Goal: Information Seeking & Learning: Learn about a topic

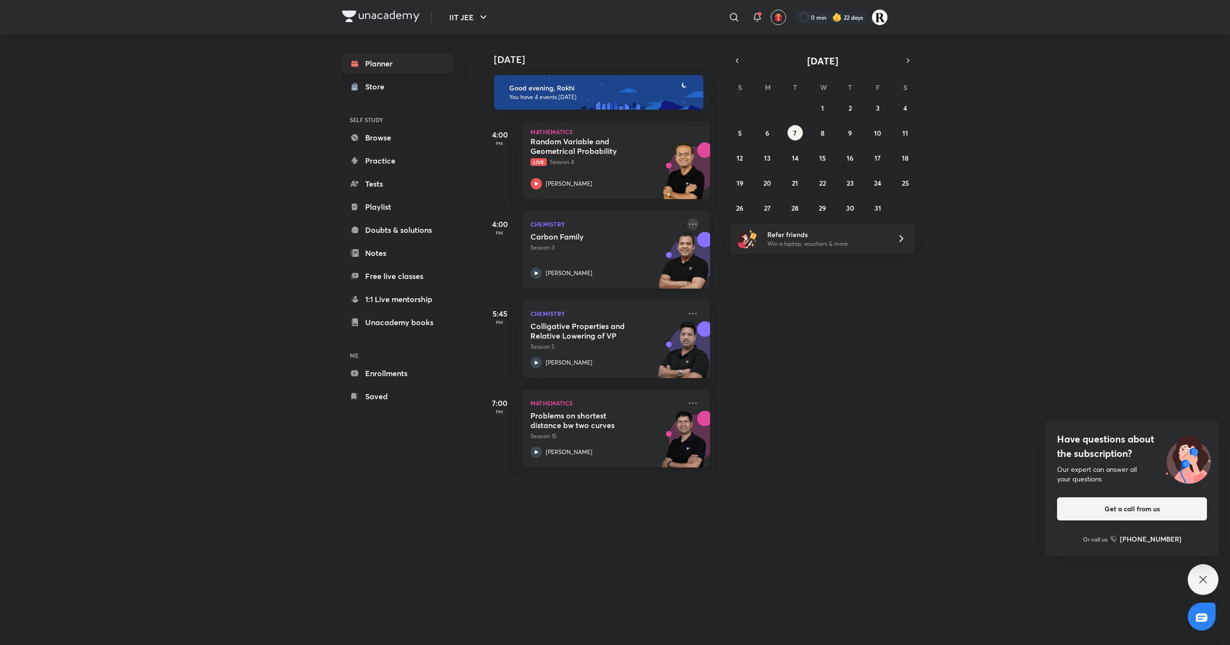
click at [687, 225] on icon at bounding box center [693, 224] width 12 height 12
click at [780, 389] on div "Today Good evening, Rakhi You have 4 events today 4:00 PM Mathematics Random Va…" at bounding box center [855, 255] width 748 height 440
click at [687, 220] on icon at bounding box center [693, 224] width 12 height 12
click at [748, 307] on p "Go to course page" at bounding box center [757, 312] width 66 height 10
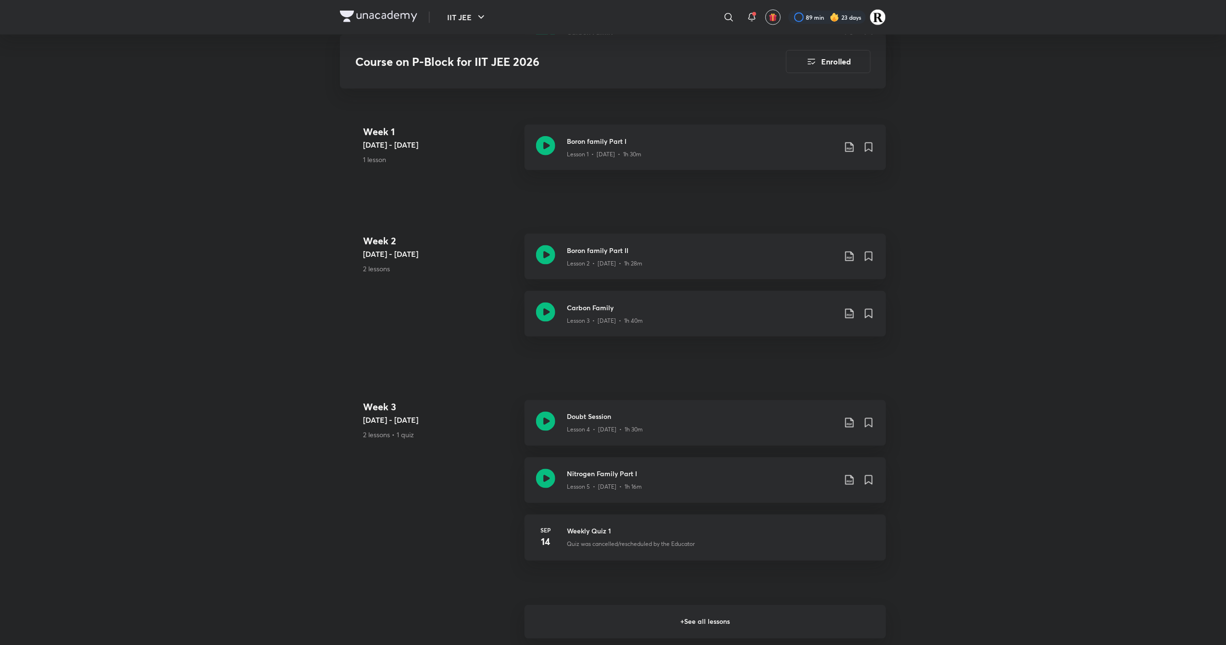
scroll to position [523, 0]
click at [547, 308] on icon at bounding box center [545, 310] width 19 height 19
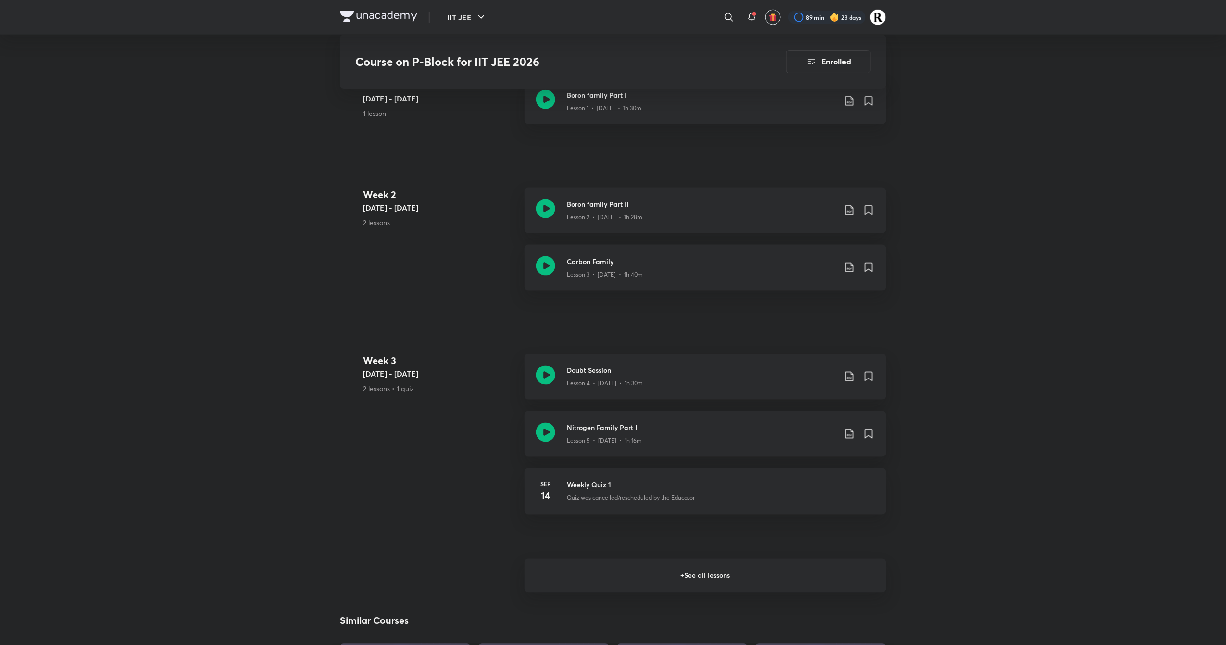
scroll to position [569, 0]
click at [545, 377] on icon at bounding box center [545, 373] width 19 height 19
click at [1214, 629] on div at bounding box center [613, 322] width 1226 height 645
click at [761, 471] on div at bounding box center [613, 322] width 1226 height 645
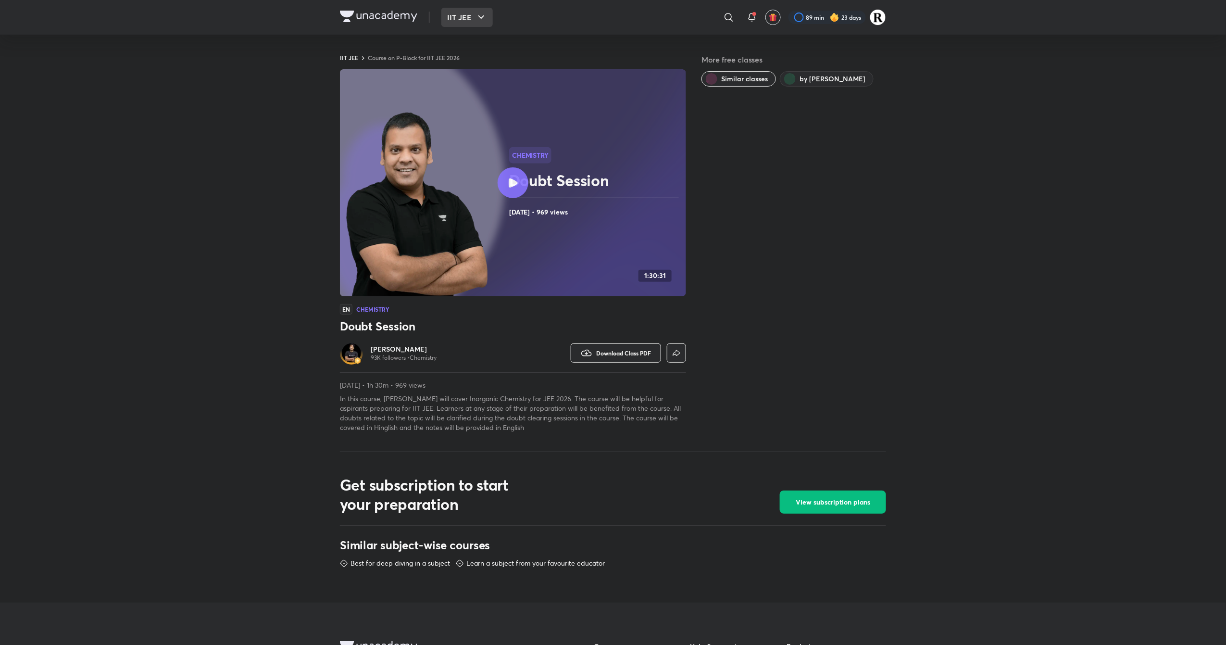
click at [485, 21] on icon "button" at bounding box center [481, 18] width 12 height 12
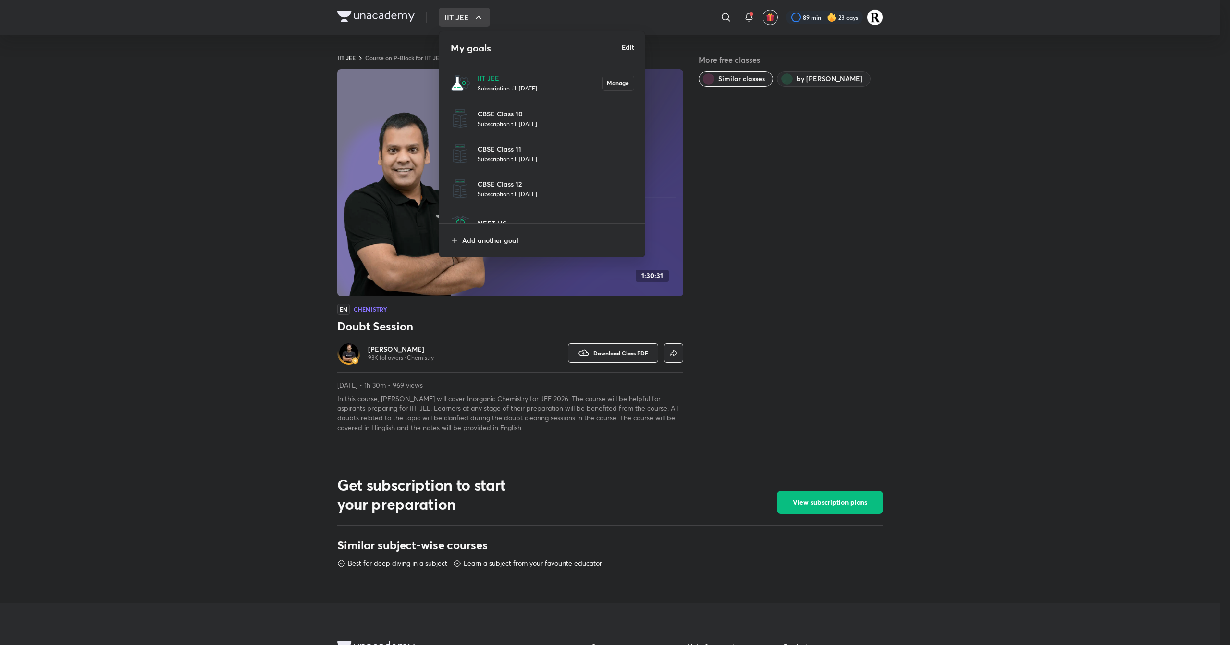
click at [483, 71] on li "IIT JEE Subscription till 24 Jun 2026 Manage" at bounding box center [542, 82] width 207 height 35
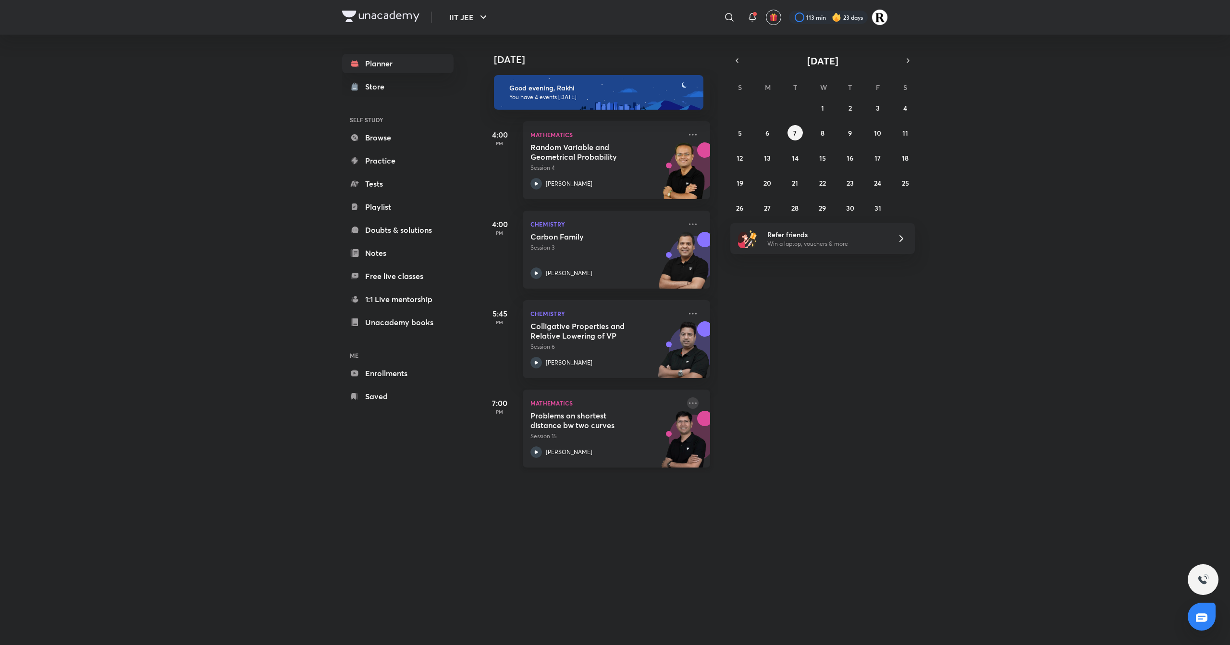
click at [687, 399] on icon at bounding box center [693, 403] width 12 height 12
click at [874, 372] on div "Today Good evening, Rakhi You have 4 events today 4:00 PM Mathematics Random Va…" at bounding box center [855, 255] width 748 height 440
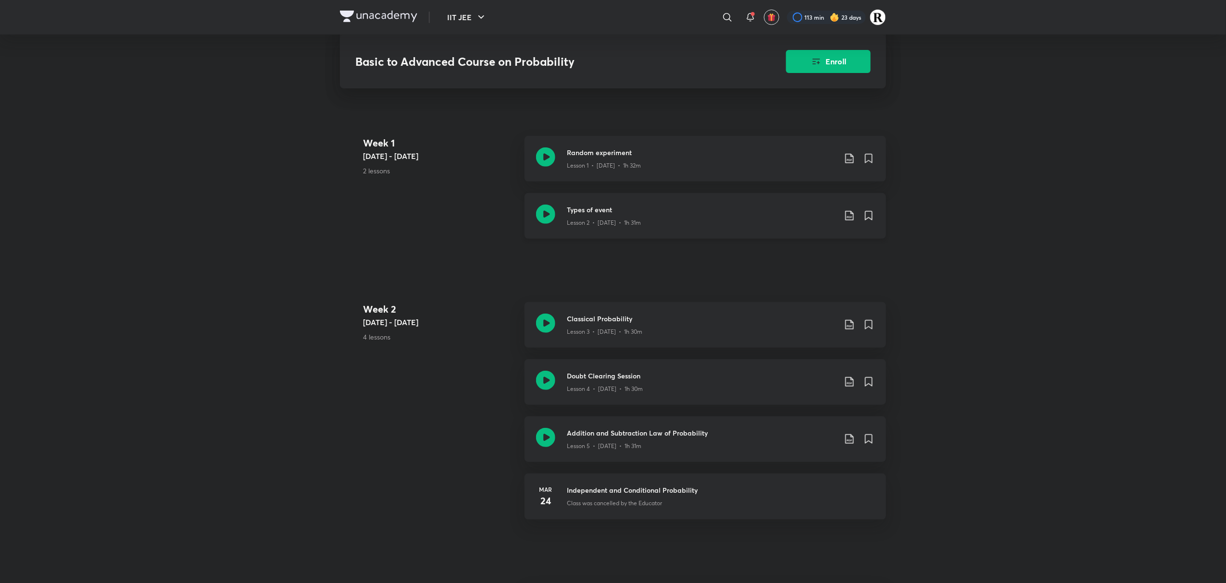
drag, startPoint x: 0, startPoint y: 0, endPoint x: 548, endPoint y: 220, distance: 590.3
click at [548, 220] on icon at bounding box center [545, 214] width 19 height 19
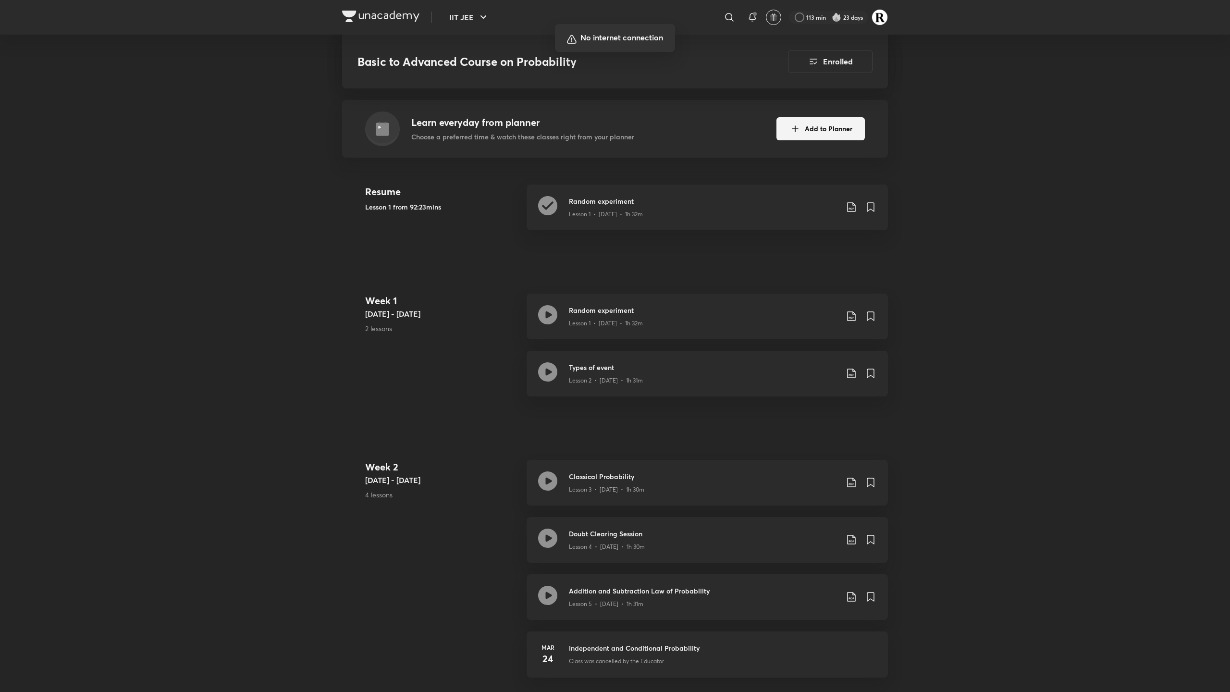
scroll to position [195, 0]
